Goal: Information Seeking & Learning: Learn about a topic

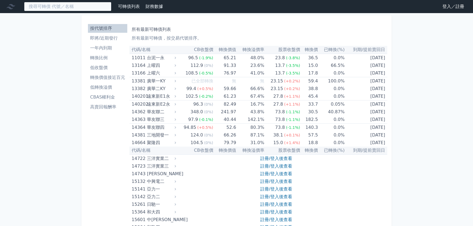
click at [79, 6] on input at bounding box center [67, 6] width 87 height 9
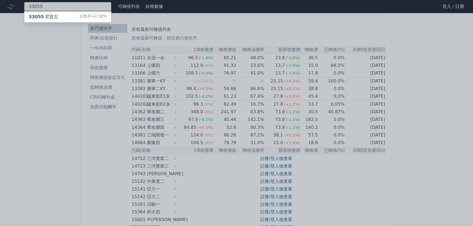
type input "33055"
click at [70, 15] on div "33055 昇貿五 129.0 +2.10%" at bounding box center [67, 16] width 87 height 11
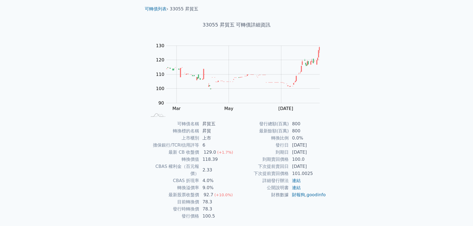
scroll to position [25, 0]
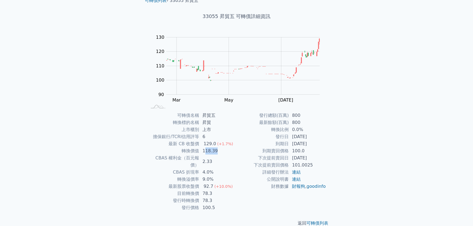
drag, startPoint x: 204, startPoint y: 152, endPoint x: 221, endPoint y: 151, distance: 17.7
click at [221, 151] on td "118.39" at bounding box center [217, 150] width 37 height 7
drag, startPoint x: 212, startPoint y: 162, endPoint x: 207, endPoint y: 155, distance: 8.6
click at [212, 169] on td "4.0%" at bounding box center [217, 172] width 37 height 7
drag, startPoint x: 204, startPoint y: 152, endPoint x: 226, endPoint y: 153, distance: 21.6
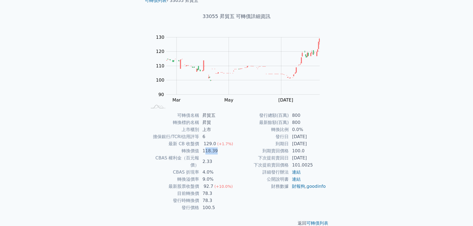
click at [226, 153] on td "118.39" at bounding box center [217, 150] width 37 height 7
click at [213, 169] on td "4.0%" at bounding box center [217, 172] width 37 height 7
drag, startPoint x: 203, startPoint y: 149, endPoint x: 231, endPoint y: 149, distance: 27.6
click at [231, 149] on td "118.39" at bounding box center [217, 150] width 37 height 7
drag, startPoint x: 208, startPoint y: 164, endPoint x: 213, endPoint y: 161, distance: 6.5
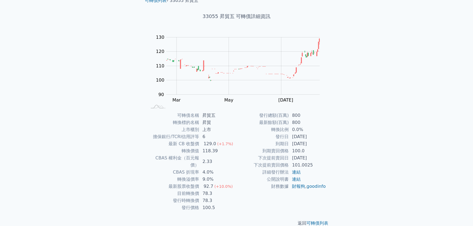
click at [210, 169] on td "4.0%" at bounding box center [217, 172] width 37 height 7
drag, startPoint x: 207, startPoint y: 152, endPoint x: 231, endPoint y: 152, distance: 23.5
click at [231, 152] on td "118.39" at bounding box center [217, 150] width 37 height 7
click at [201, 169] on td "4.0%" at bounding box center [217, 172] width 37 height 7
drag, startPoint x: 207, startPoint y: 146, endPoint x: 223, endPoint y: 147, distance: 15.9
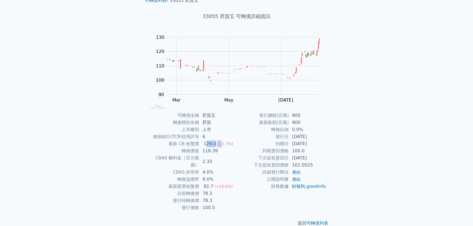
click at [222, 146] on td "129.0 (+1.7%)" at bounding box center [217, 143] width 37 height 7
click at [207, 160] on td "2.33" at bounding box center [217, 162] width 37 height 14
